Goal: Task Accomplishment & Management: Manage account settings

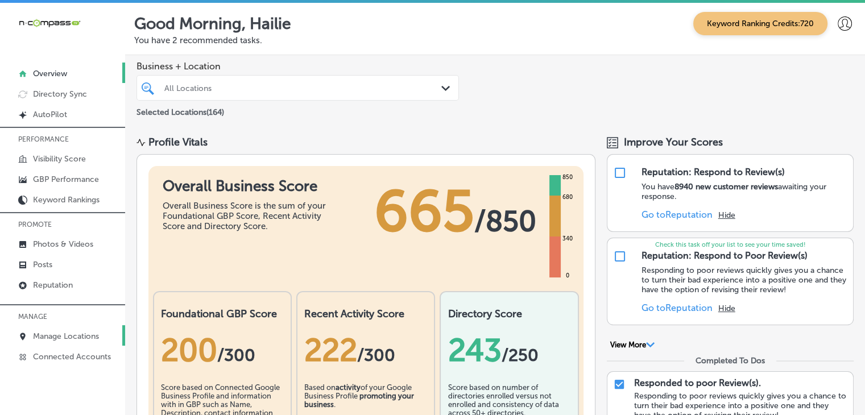
click at [84, 339] on p "Manage Locations" at bounding box center [66, 337] width 66 height 10
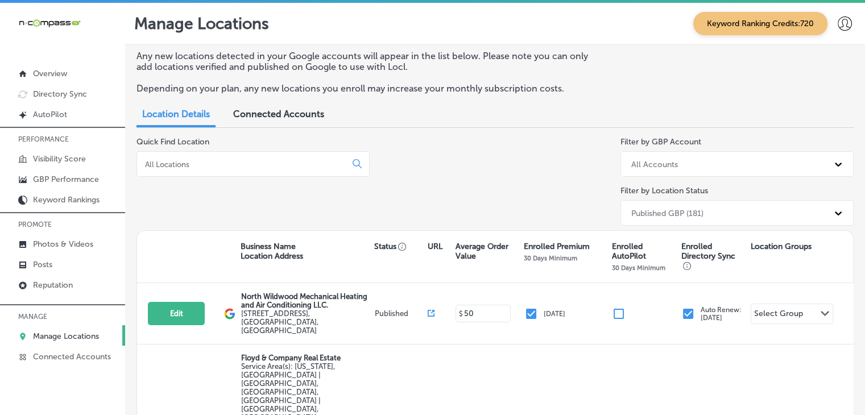
click at [230, 157] on div at bounding box center [253, 164] width 233 height 26
click at [237, 178] on div "Quick Find Location" at bounding box center [253, 183] width 233 height 93
click at [240, 171] on div at bounding box center [253, 164] width 233 height 26
click at [240, 170] on div at bounding box center [253, 164] width 233 height 26
click at [240, 168] on input at bounding box center [244, 164] width 200 height 10
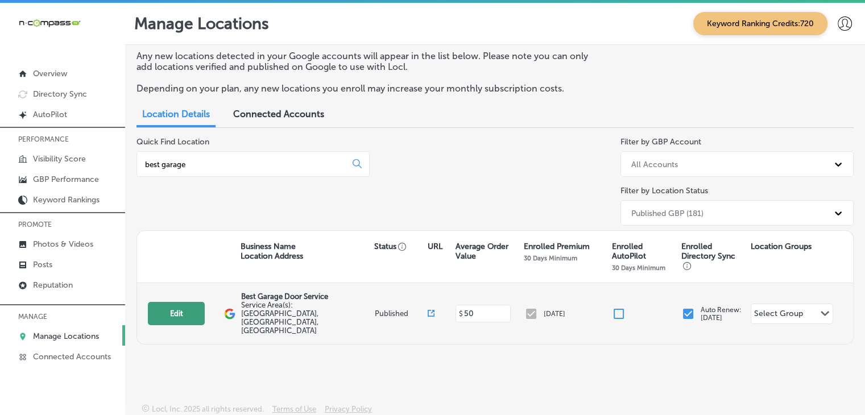
type input "best garage"
click at [170, 308] on button "Edit" at bounding box center [176, 313] width 57 height 23
select select "US"
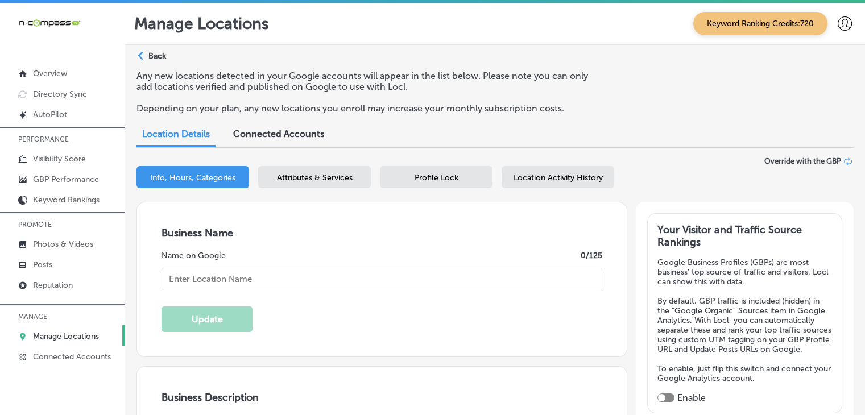
scroll to position [114, 0]
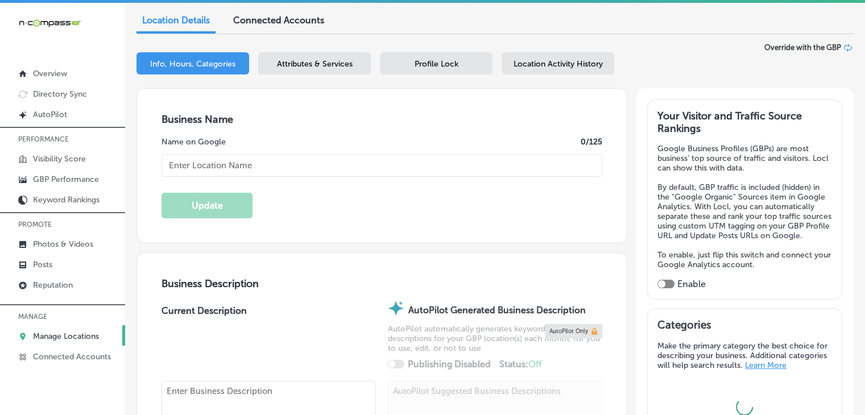
type input "Best Garage Door Service"
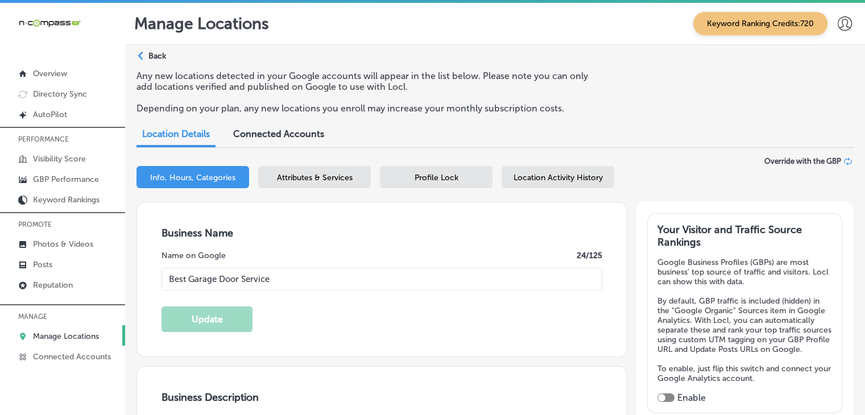
type input "[URL][DOMAIN_NAME]"
type textarea "Best Garage Door Service in [GEOGRAPHIC_DATA], [GEOGRAPHIC_DATA], has proudly d…"
checkbox input "false"
type input "[STREET_ADDRESS]"
type input "[GEOGRAPHIC_DATA]"
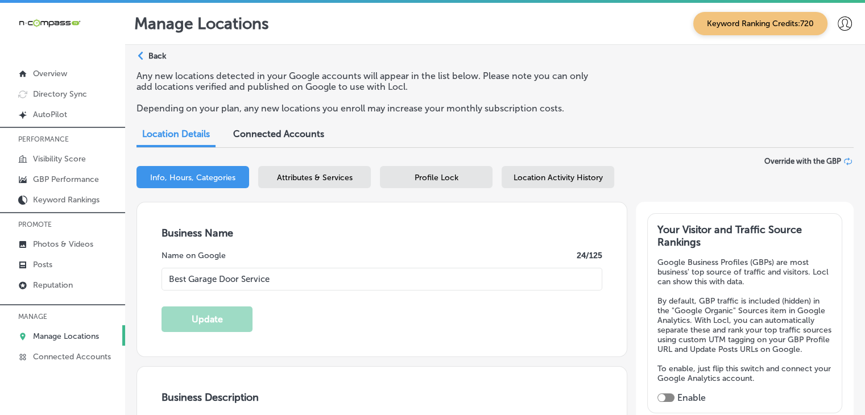
type input "29577"
type input "US"
type input "[PHONE_NUMBER]"
select select "US"
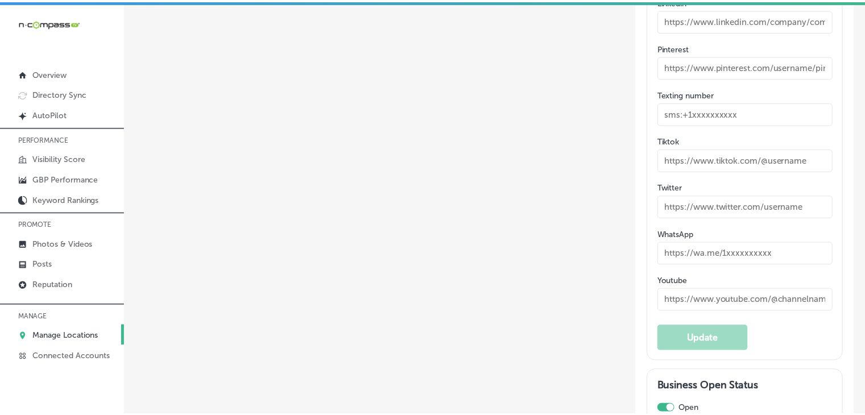
scroll to position [1917, 0]
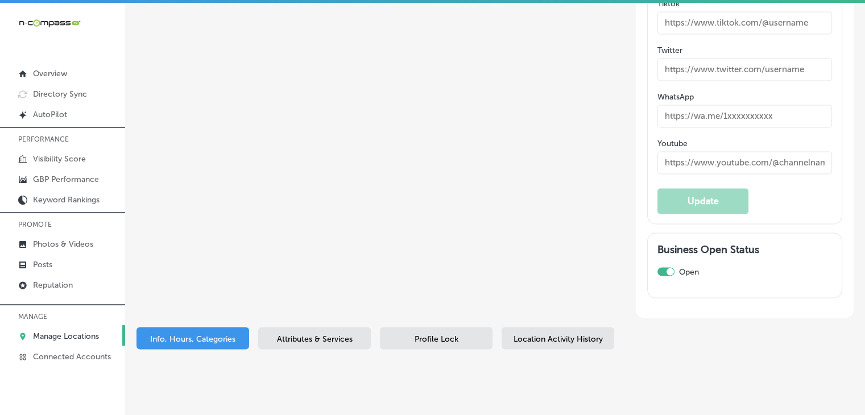
click at [353, 327] on div "Attributes & Services" at bounding box center [314, 338] width 113 height 22
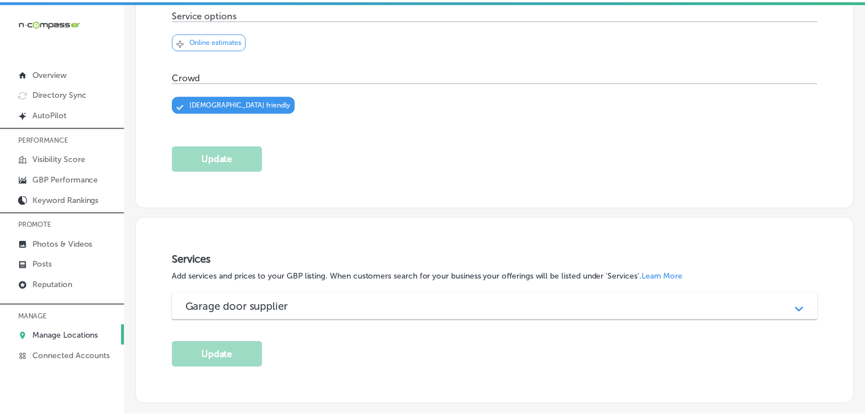
scroll to position [469, 0]
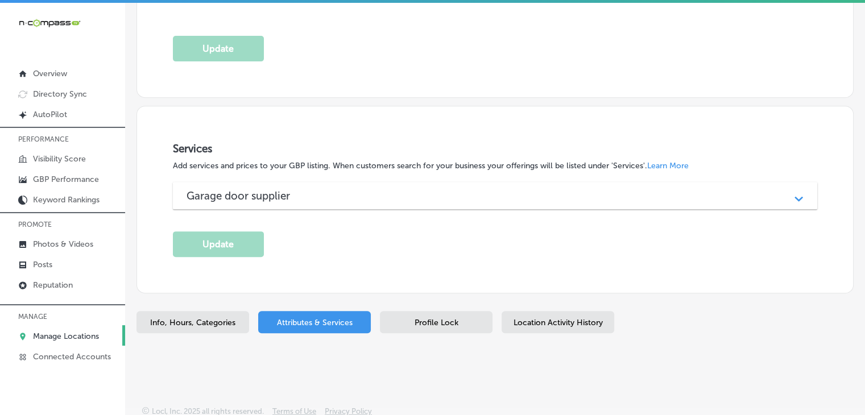
click at [469, 311] on div "Profile Lock" at bounding box center [436, 322] width 113 height 22
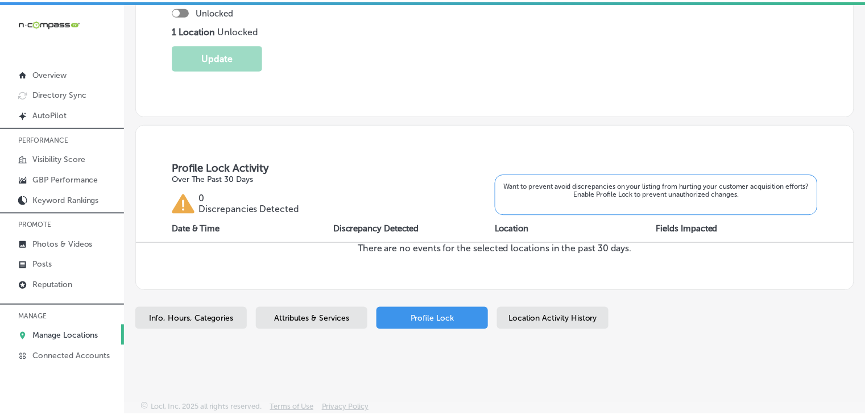
scroll to position [297, 0]
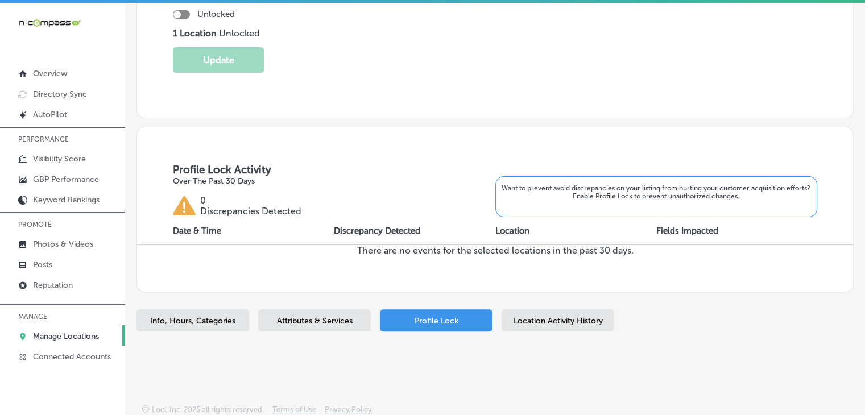
click at [182, 14] on div at bounding box center [181, 14] width 17 height 9
checkbox input "true"
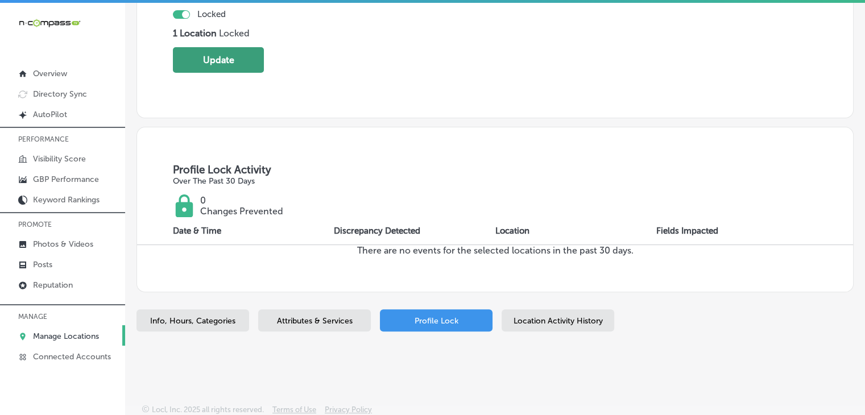
click at [189, 55] on button "Update" at bounding box center [218, 60] width 91 height 26
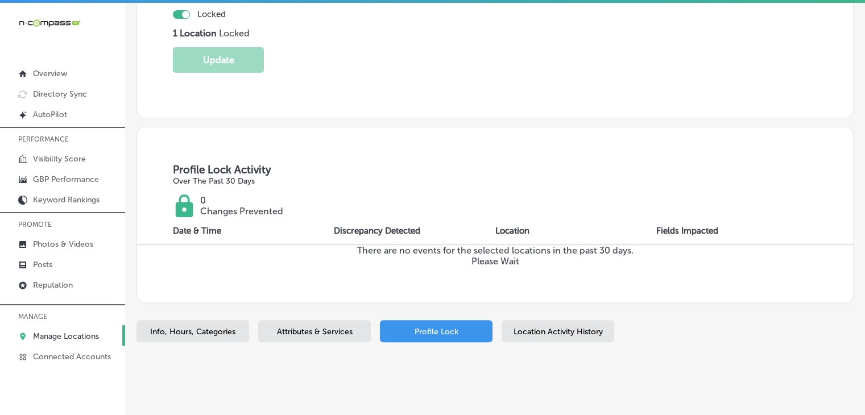
scroll to position [298, 0]
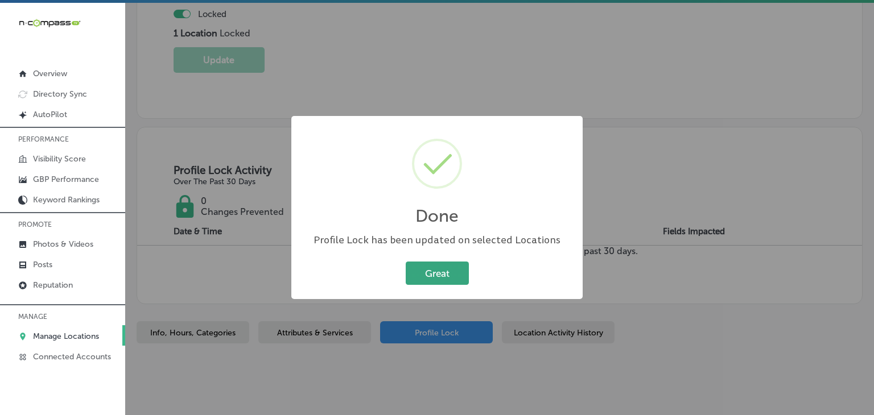
click at [460, 269] on button "Great" at bounding box center [437, 273] width 63 height 23
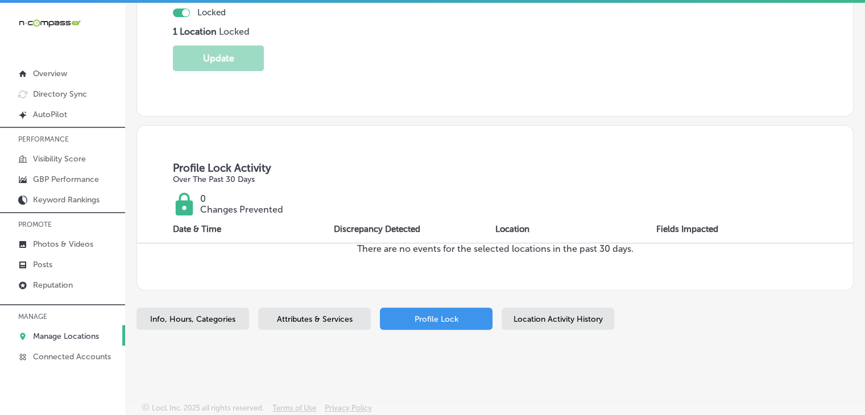
scroll to position [0, 0]
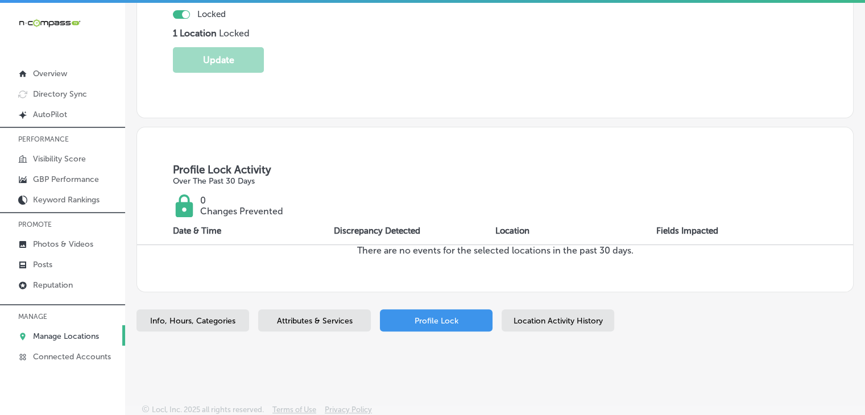
click at [580, 324] on div "Location Activity History" at bounding box center [558, 321] width 113 height 22
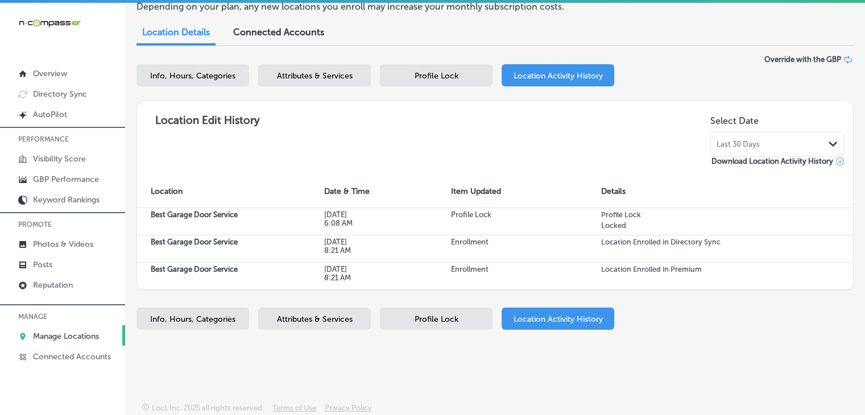
click at [812, 129] on div "Select Date Last 30 Days Path Created with Sketch." at bounding box center [778, 133] width 134 height 47
click at [802, 143] on div "Last 30 Days Path Created with Sketch." at bounding box center [777, 144] width 121 height 9
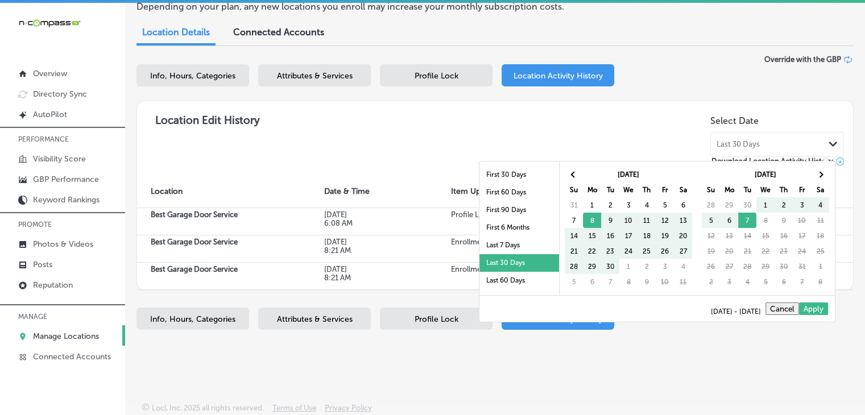
click at [748, 126] on div "Select Date Last 30 Days Path Created with Sketch." at bounding box center [778, 133] width 134 height 47
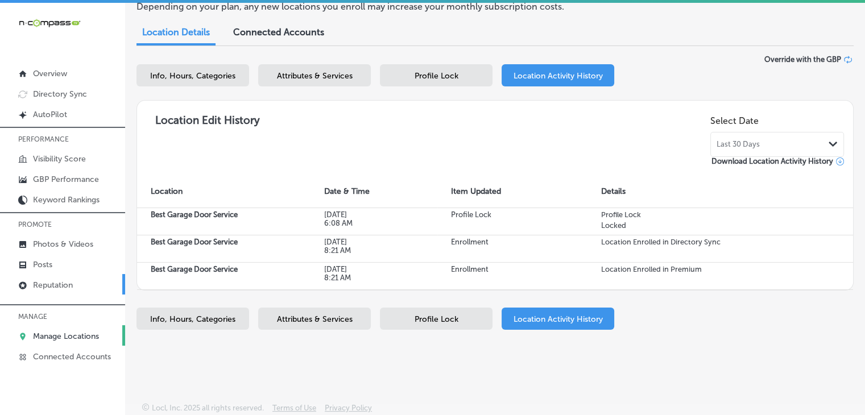
click at [93, 287] on link "Reputation" at bounding box center [62, 284] width 125 height 20
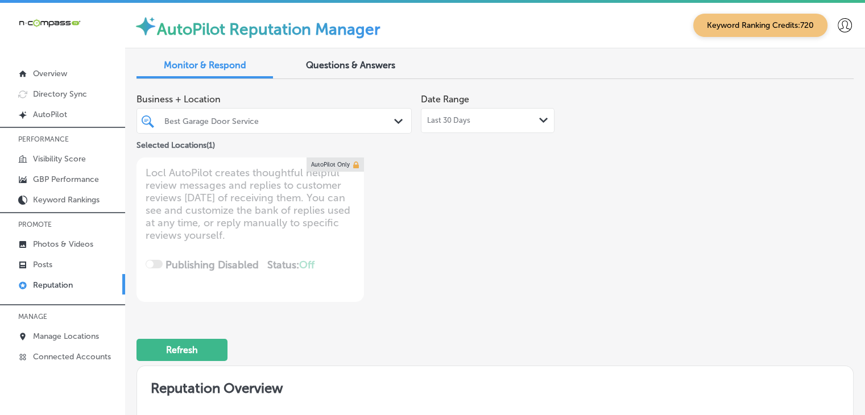
click at [471, 117] on div "Last 30 Days Path Created with Sketch." at bounding box center [487, 120] width 121 height 9
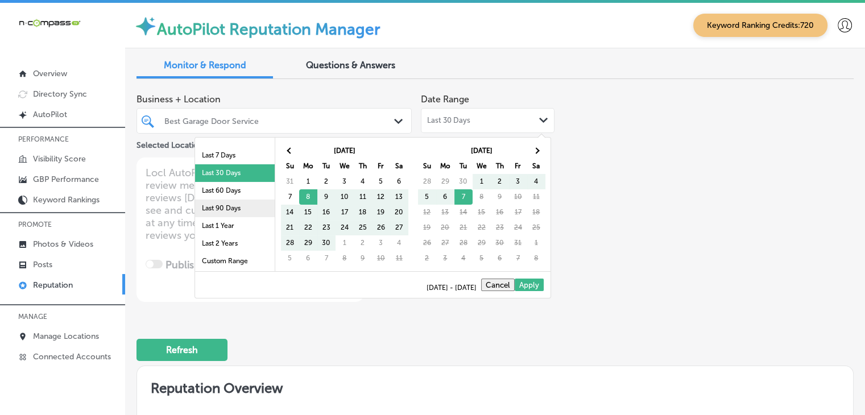
click at [233, 212] on li "Last 90 Days" at bounding box center [235, 209] width 80 height 18
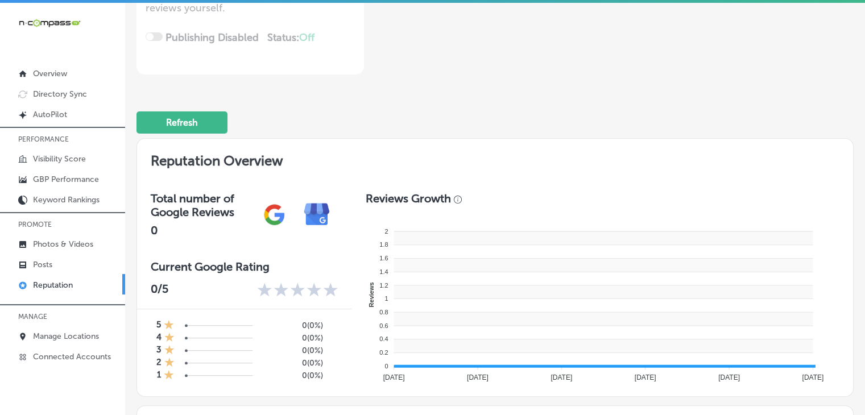
type textarea "x"
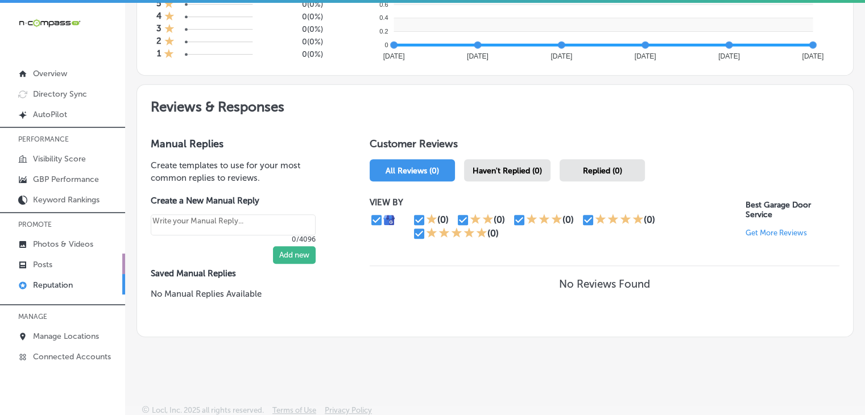
click at [43, 260] on p "Posts" at bounding box center [42, 265] width 19 height 10
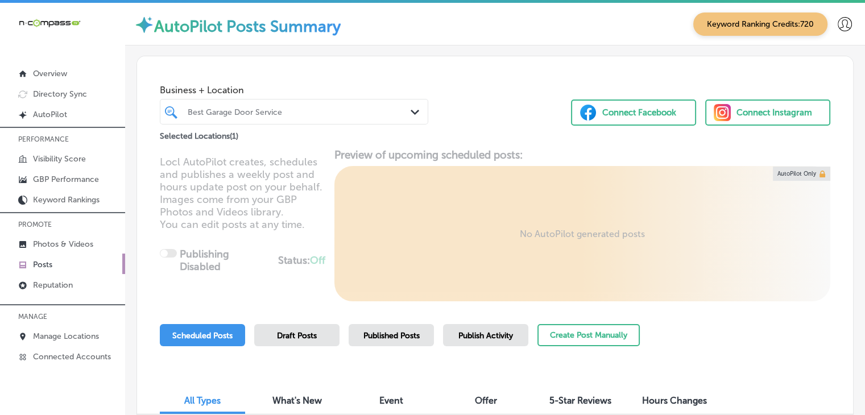
click at [361, 331] on div "Published Posts" at bounding box center [391, 335] width 85 height 22
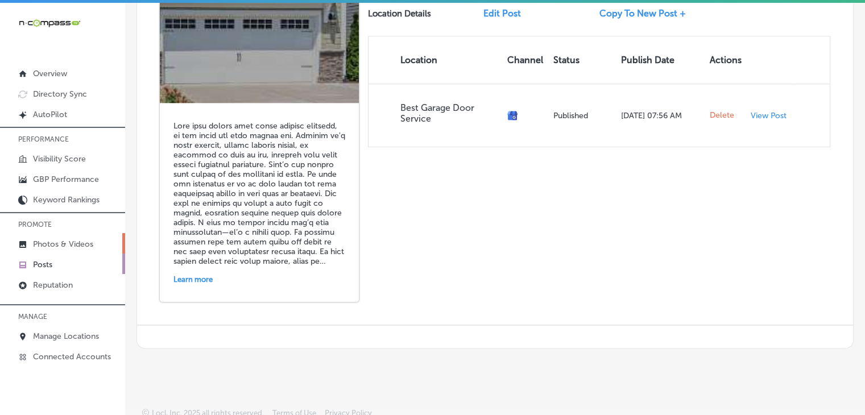
click at [94, 240] on link "Photos & Videos" at bounding box center [62, 243] width 125 height 20
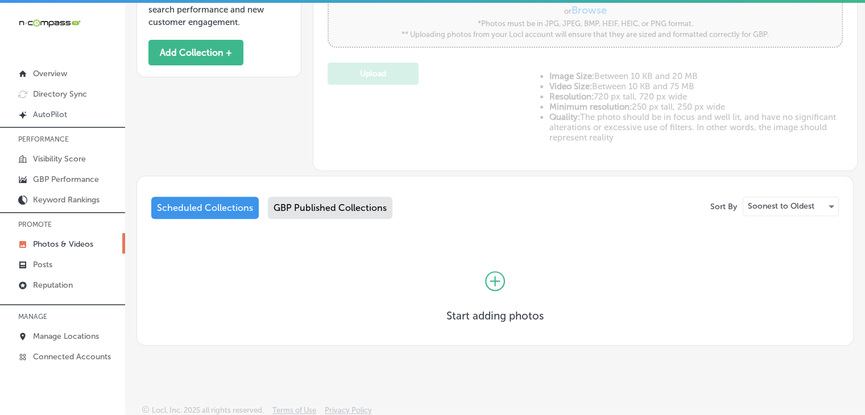
click at [366, 208] on div "GBP Published Collections" at bounding box center [330, 208] width 125 height 22
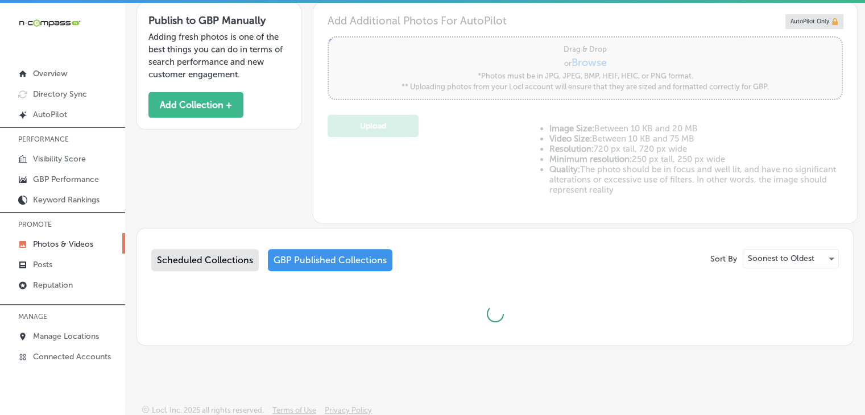
type input "5"
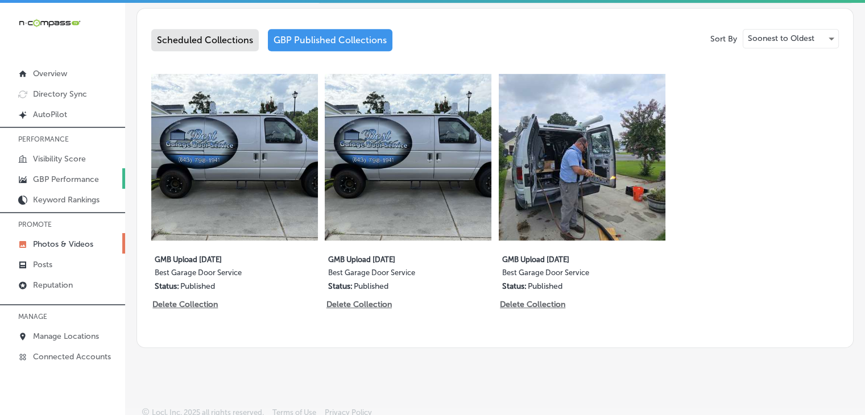
click at [72, 182] on p "GBP Performance" at bounding box center [66, 180] width 66 height 10
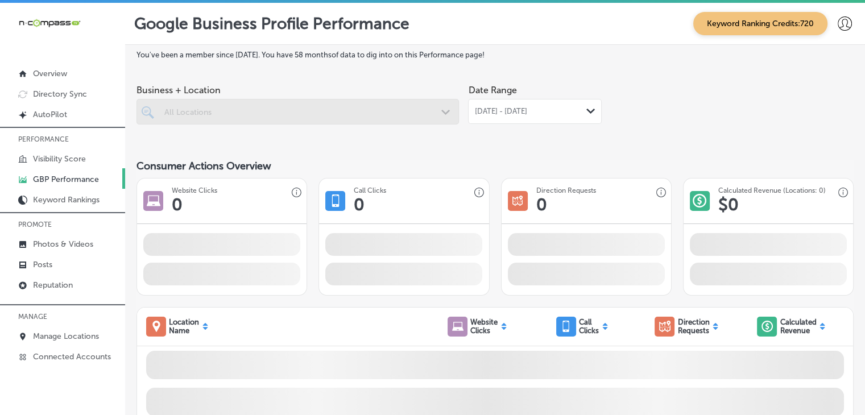
click at [546, 94] on div "Date Range [DATE] - [DATE] Path Created with Sketch." at bounding box center [535, 101] width 134 height 45
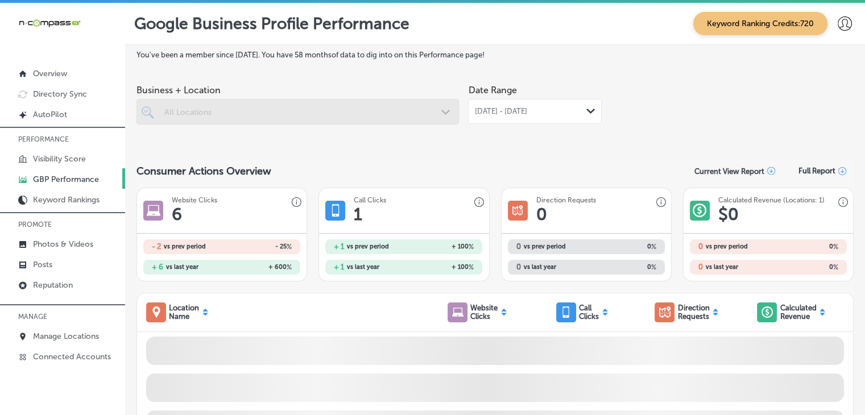
click at [548, 99] on div "[DATE] - [DATE] Path Created with Sketch." at bounding box center [535, 111] width 134 height 25
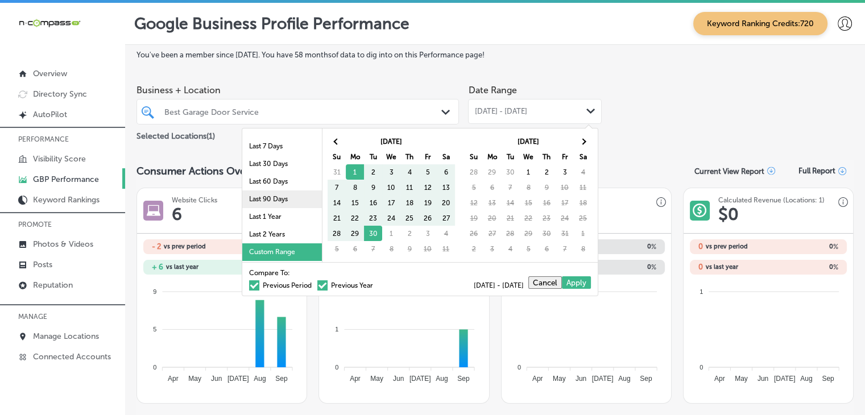
click at [289, 203] on li "Last 90 Days" at bounding box center [282, 200] width 80 height 18
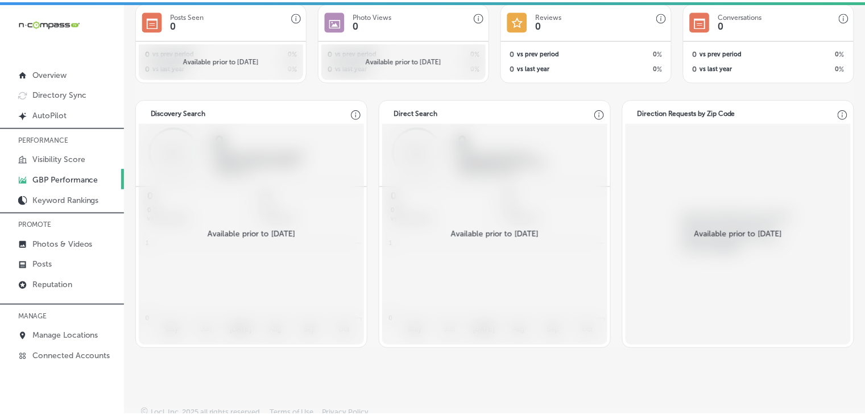
scroll to position [1068, 0]
